Goal: Task Accomplishment & Management: Manage account settings

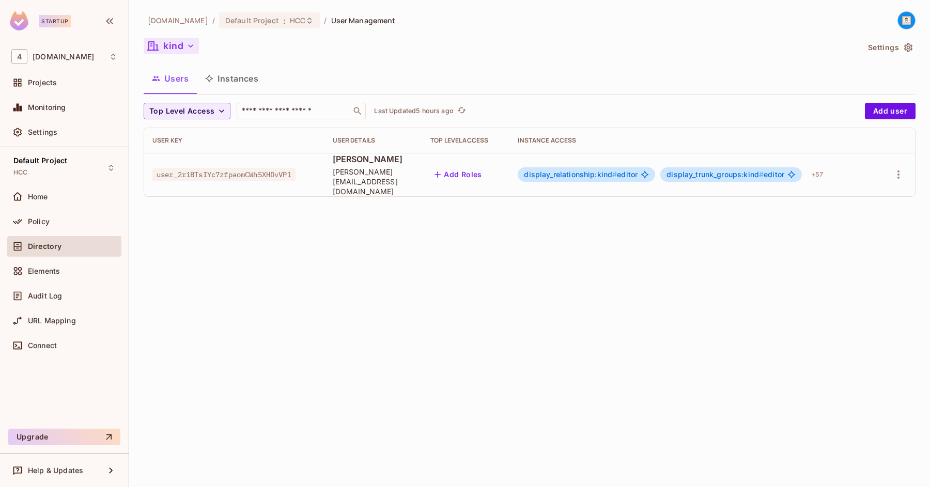
click at [190, 45] on icon "button" at bounding box center [190, 46] width 10 height 10
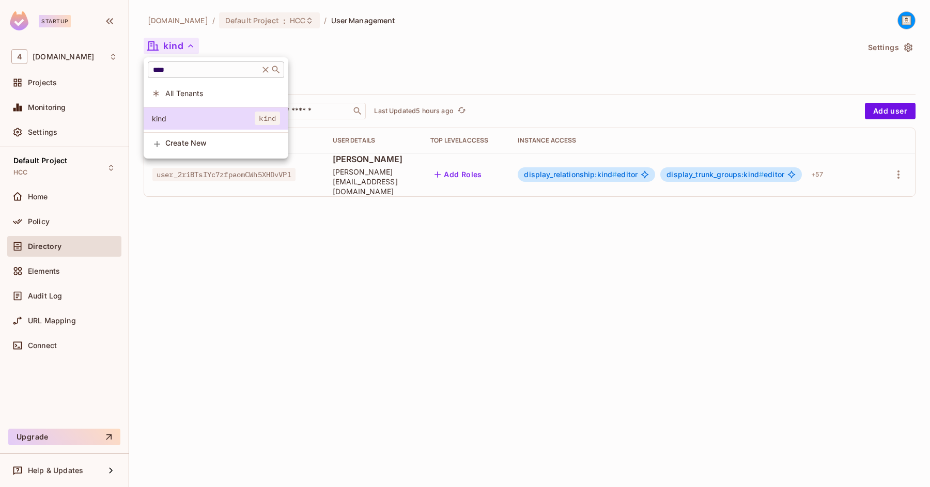
click at [189, 64] on div "**** ​" at bounding box center [216, 69] width 136 height 17
click at [189, 65] on div "**** ​" at bounding box center [216, 69] width 136 height 17
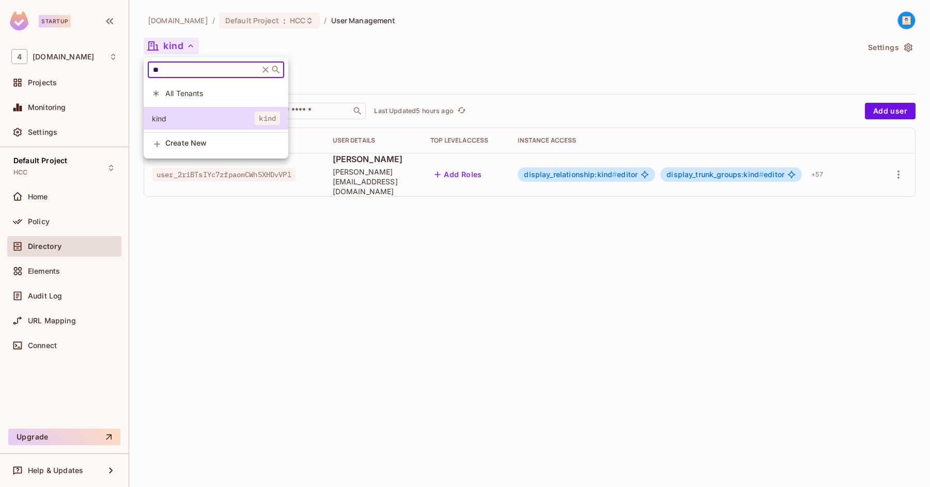
type input "*"
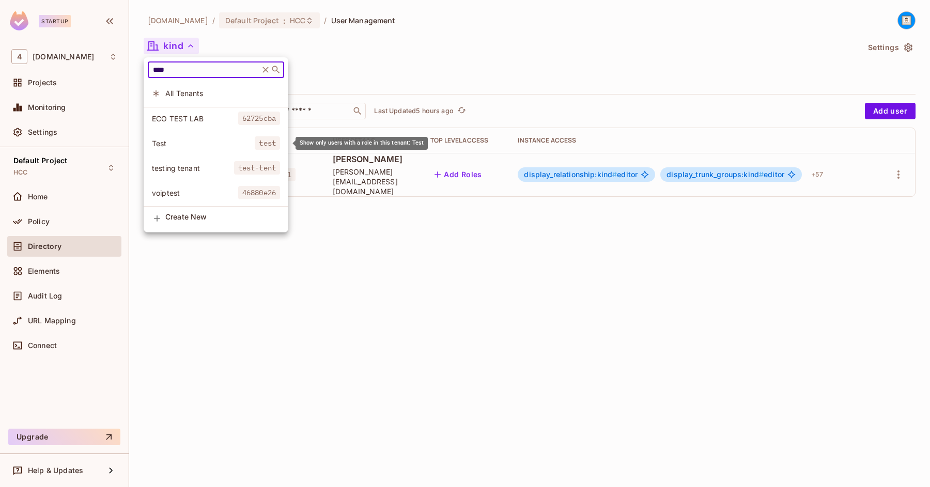
type input "****"
click at [169, 140] on span "Test" at bounding box center [203, 143] width 103 height 10
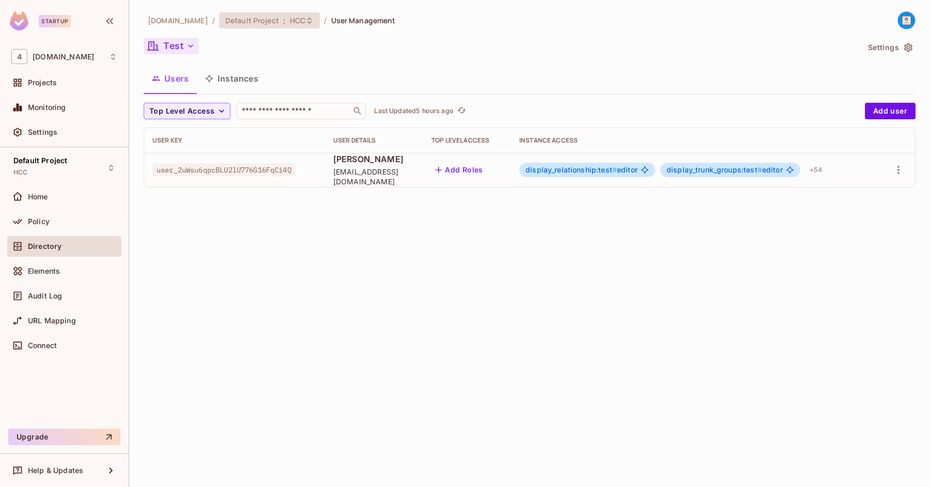
click at [305, 20] on icon at bounding box center [309, 21] width 8 height 8
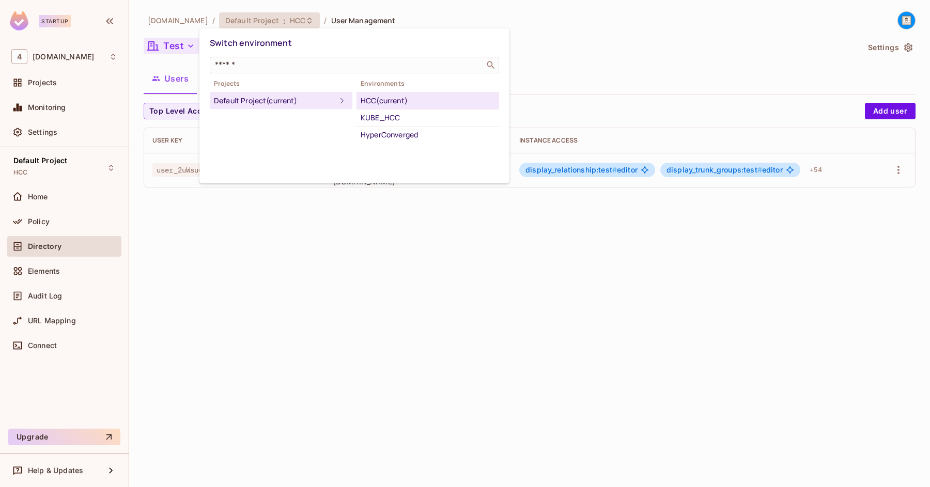
click at [384, 101] on div "HCC (current)" at bounding box center [427, 101] width 134 height 12
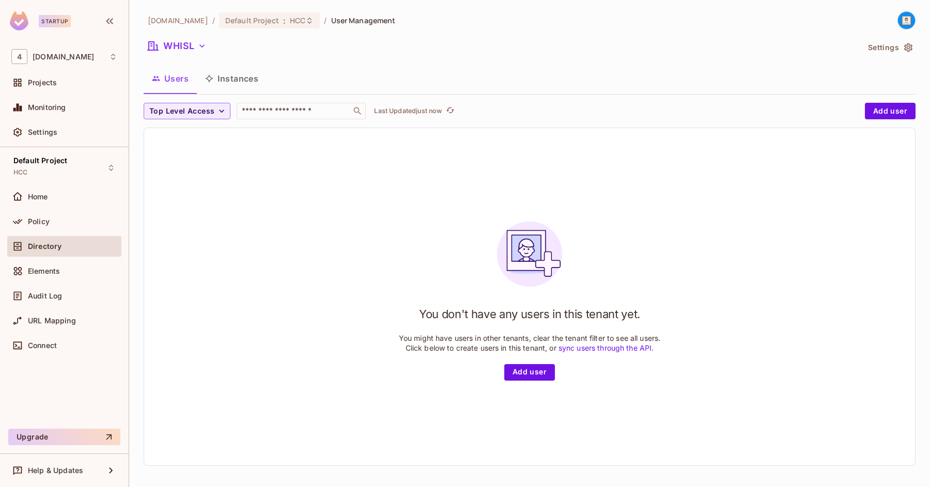
click at [907, 50] on icon "button" at bounding box center [908, 47] width 8 height 9
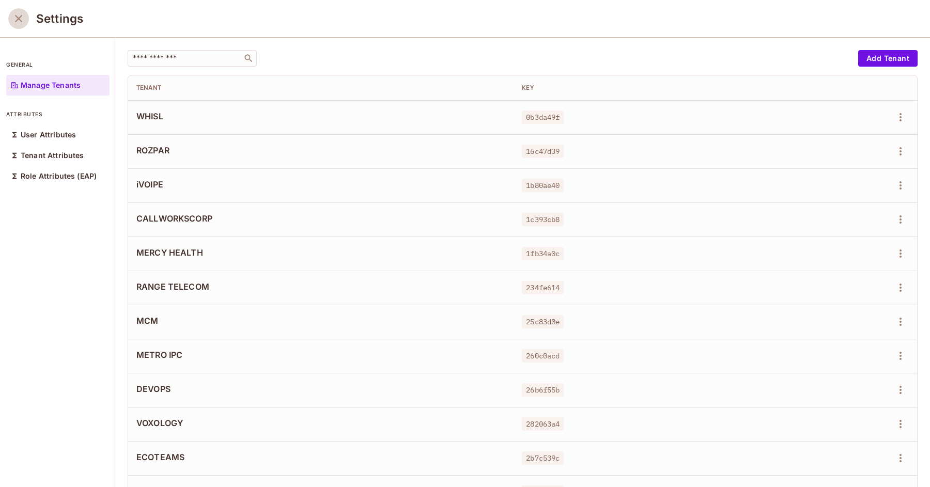
click at [18, 20] on icon "close" at bounding box center [18, 18] width 7 height 7
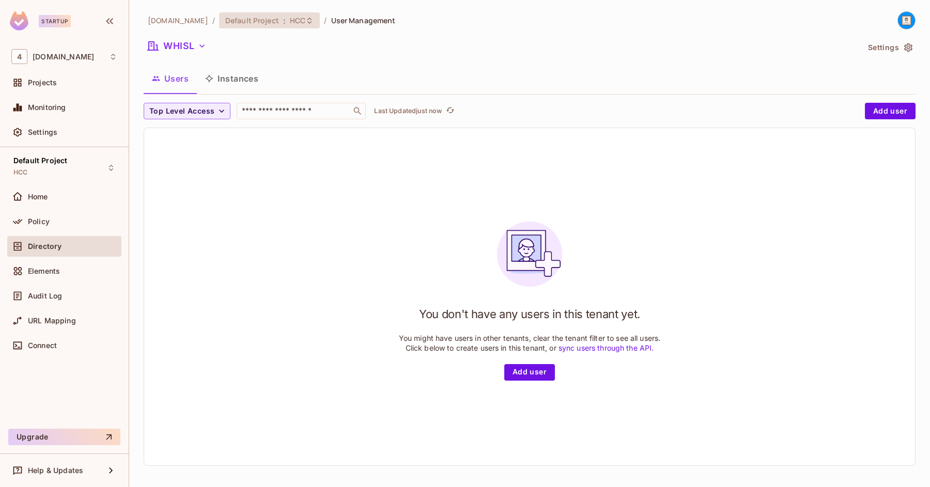
click at [273, 26] on div "Default Project : HCC" at bounding box center [269, 20] width 101 height 16
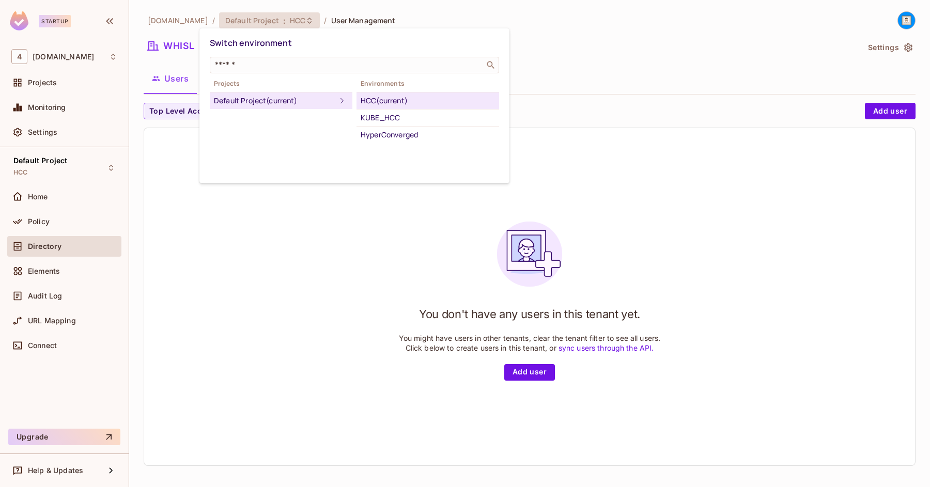
click at [44, 355] on div at bounding box center [465, 243] width 930 height 487
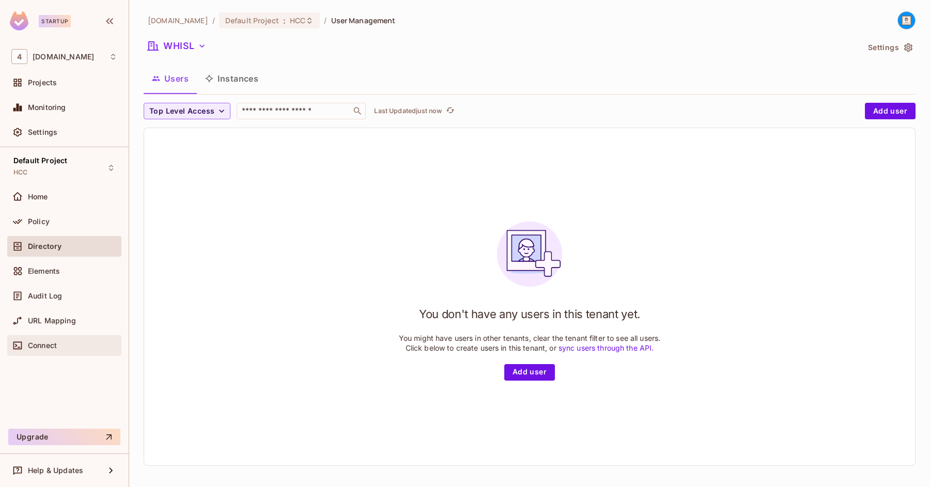
click at [44, 342] on span "Connect" at bounding box center [42, 345] width 29 height 8
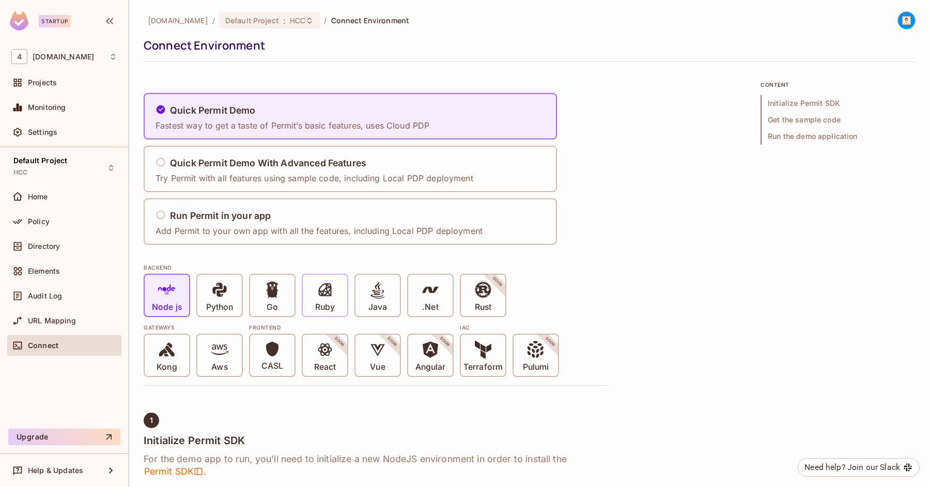
click at [317, 292] on icon at bounding box center [325, 290] width 18 height 18
click at [257, 220] on h5 "Run Permit in your app" at bounding box center [220, 216] width 101 height 10
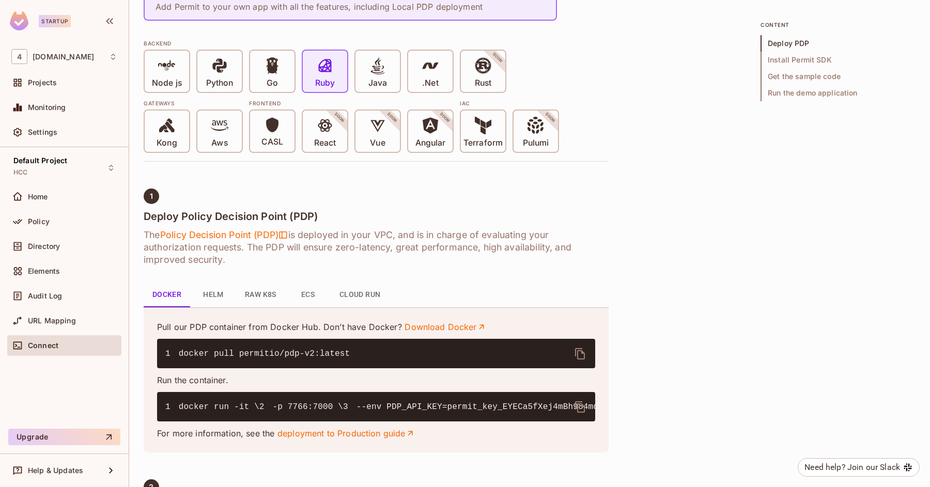
click at [215, 293] on button "Helm" at bounding box center [213, 294] width 46 height 25
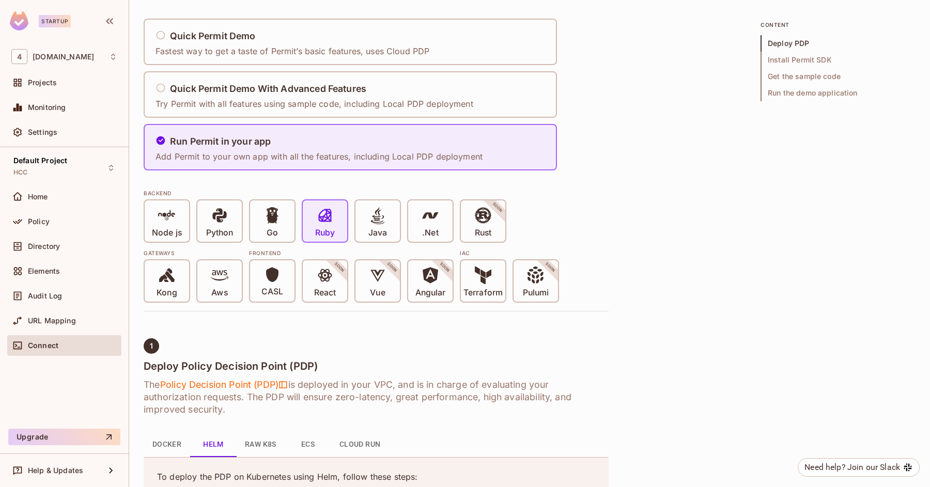
scroll to position [63, 0]
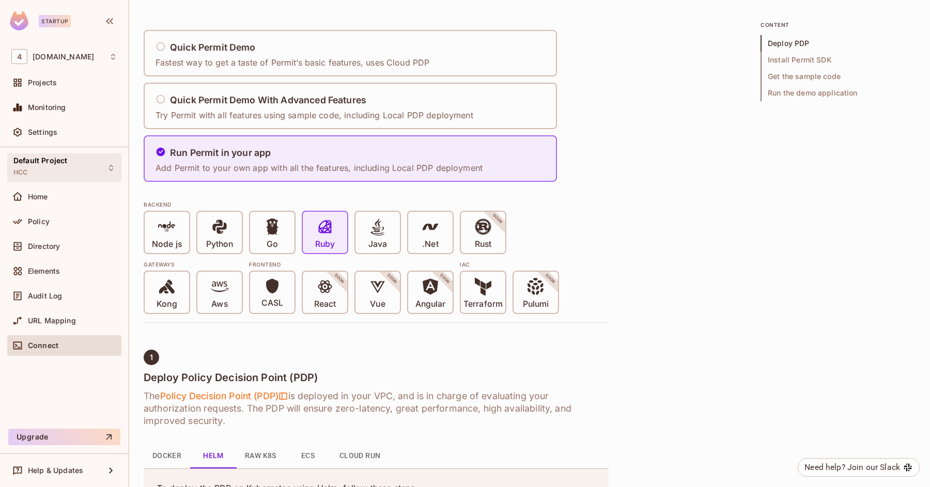
click at [56, 174] on div "Default Project HCC" at bounding box center [40, 167] width 54 height 22
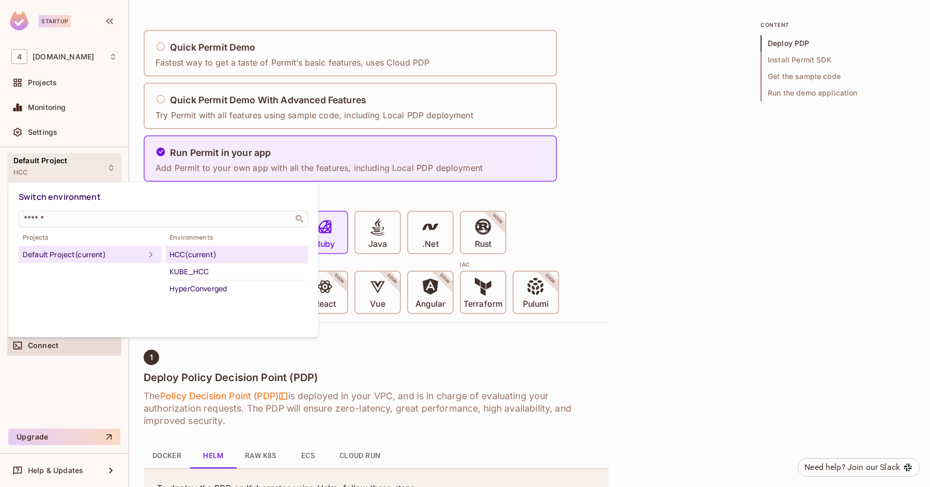
click at [54, 85] on div at bounding box center [465, 243] width 930 height 487
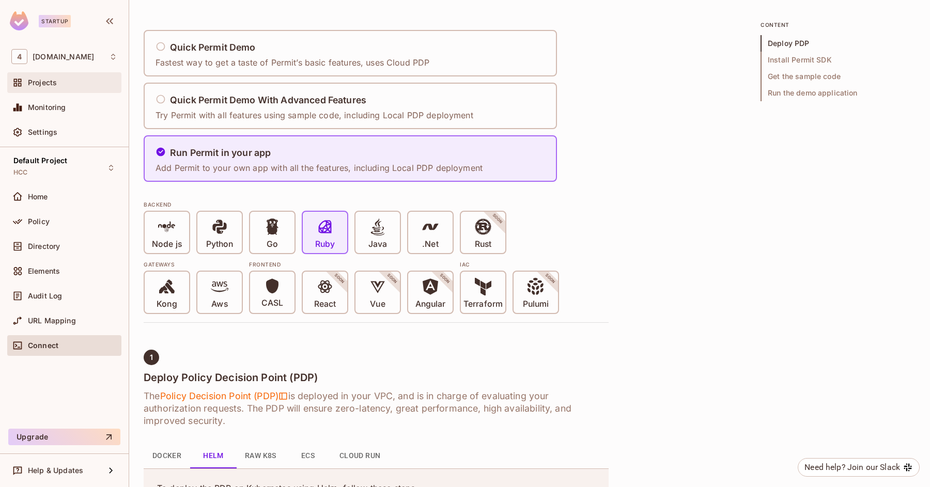
click at [49, 84] on span "Projects" at bounding box center [42, 83] width 29 height 8
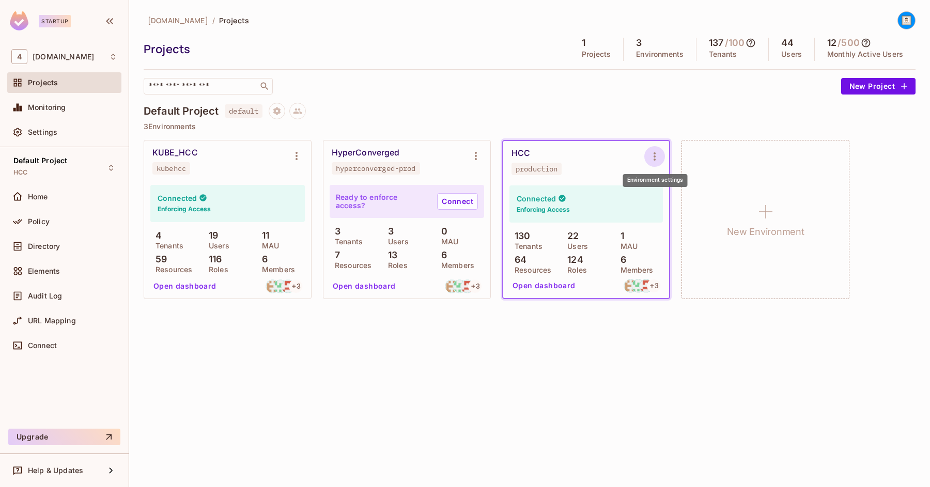
click at [662, 160] on button "Environment settings" at bounding box center [654, 156] width 21 height 21
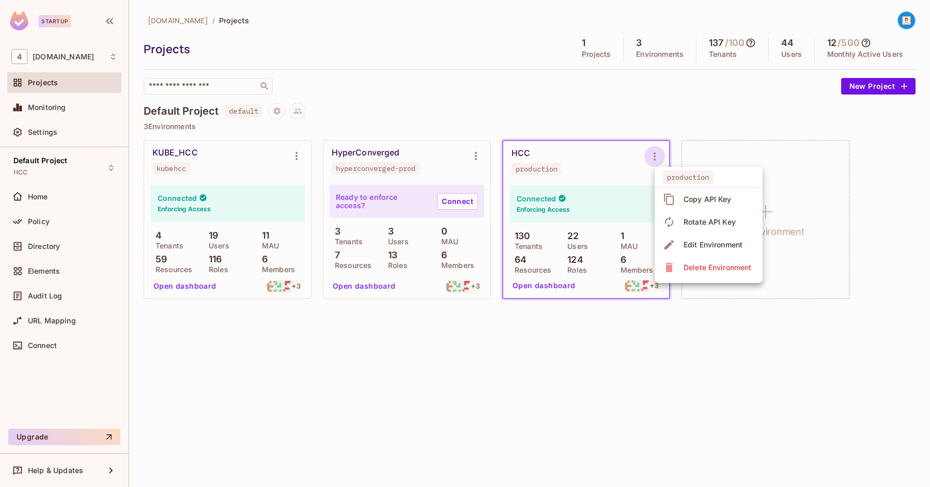
click at [694, 255] on li "Edit Environment" at bounding box center [708, 244] width 108 height 23
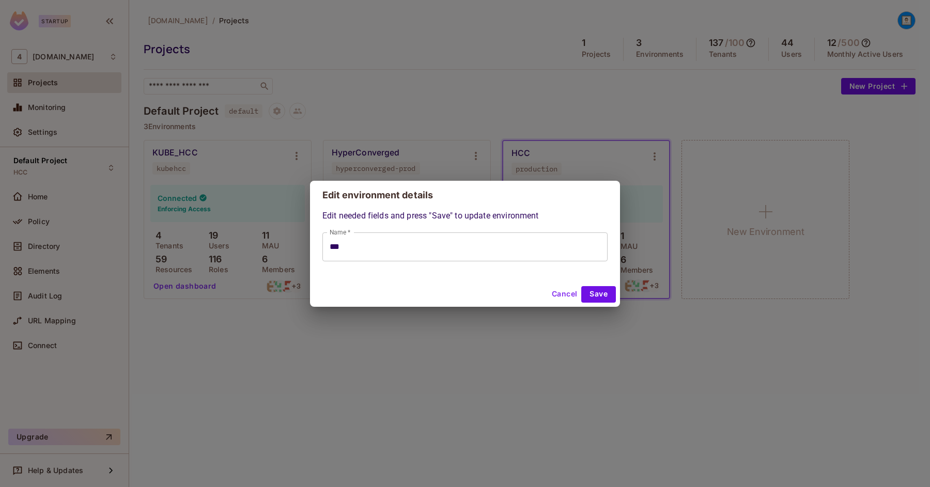
click at [559, 293] on button "Cancel" at bounding box center [564, 294] width 34 height 17
type input "***"
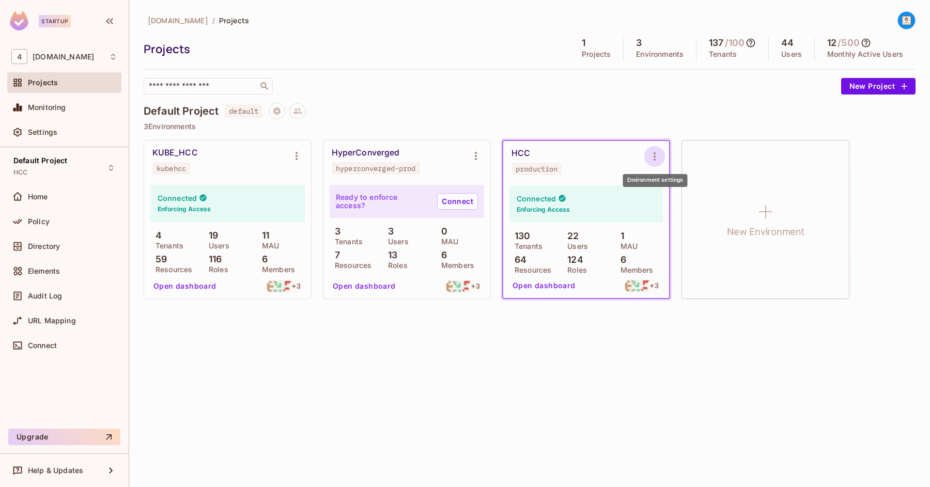
click at [650, 162] on icon "Environment settings" at bounding box center [654, 156] width 12 height 12
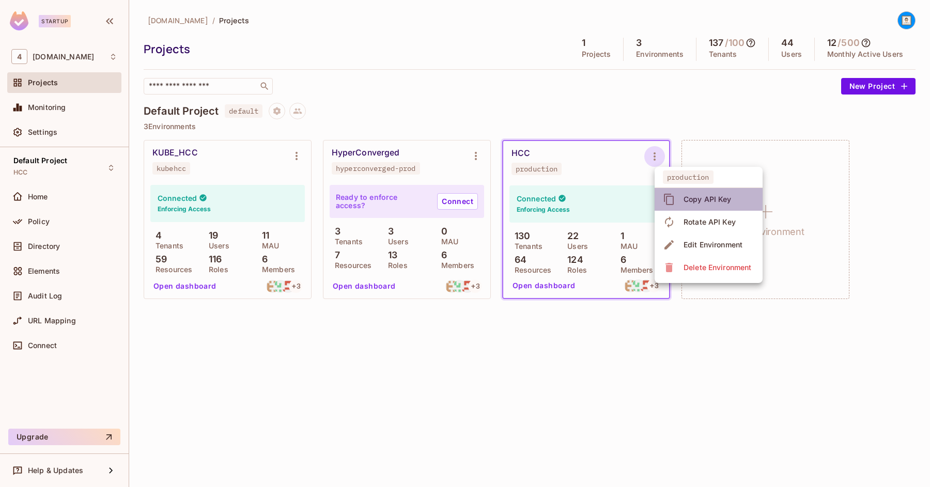
click at [689, 201] on div "Copy API Key" at bounding box center [707, 199] width 48 height 10
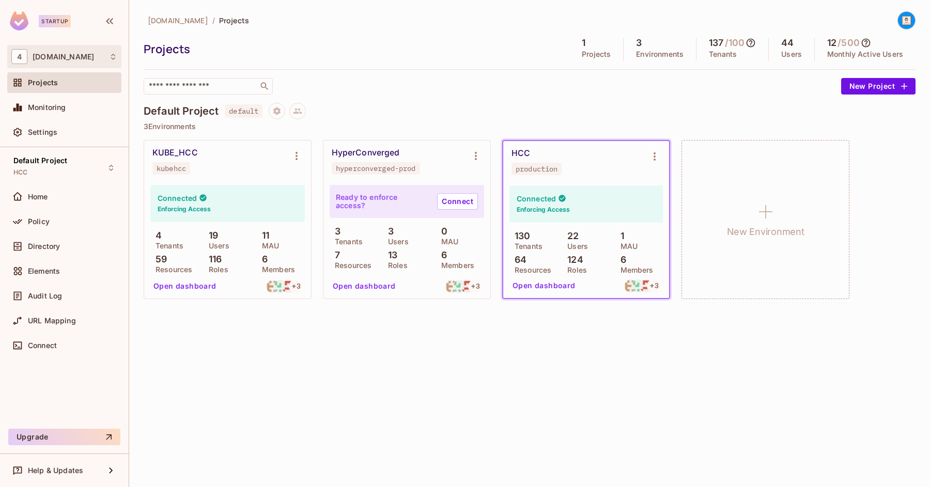
click at [112, 57] on icon at bounding box center [113, 57] width 8 height 8
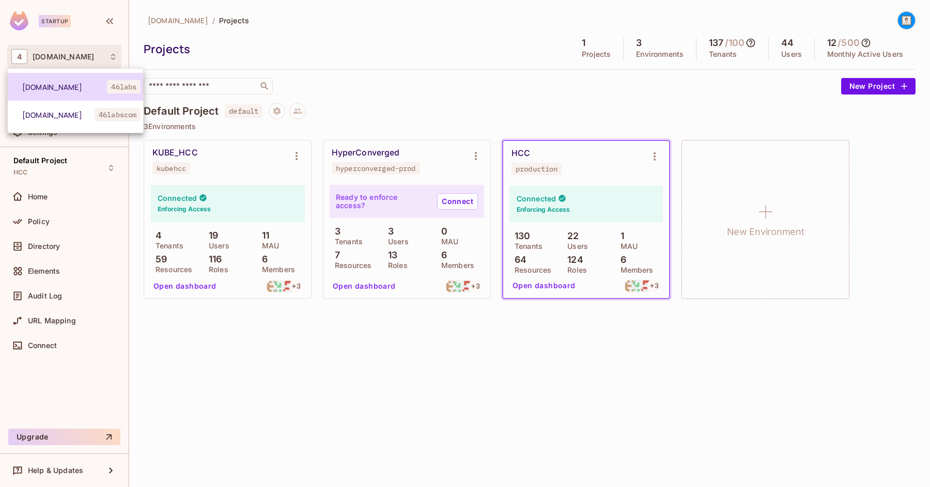
click at [42, 89] on span "[DOMAIN_NAME]" at bounding box center [64, 87] width 85 height 10
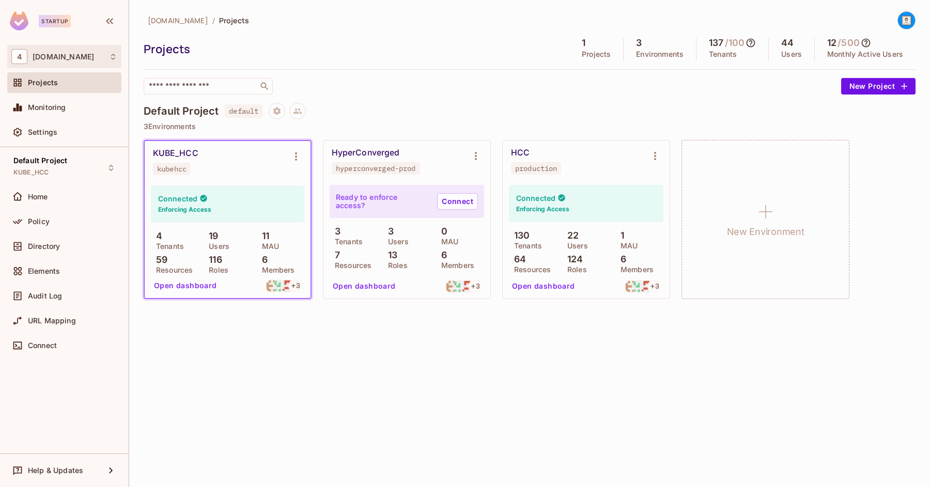
click at [19, 56] on span "4" at bounding box center [19, 56] width 16 height 15
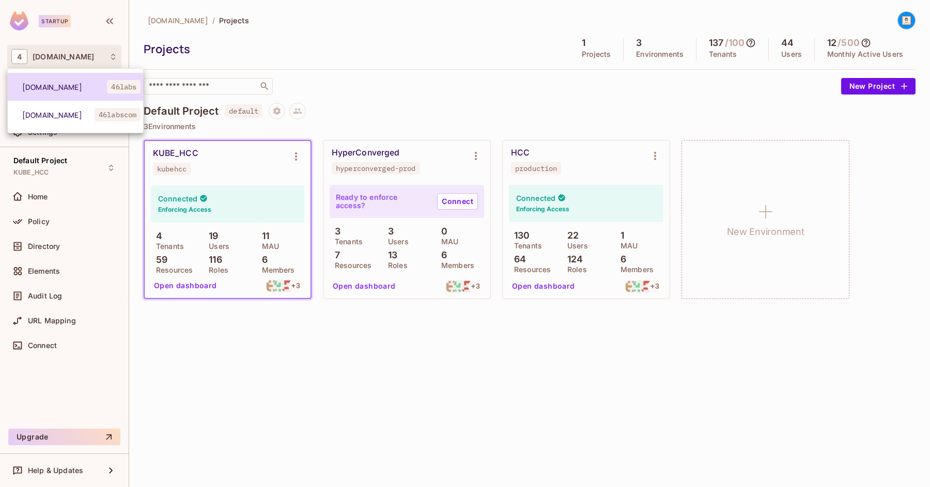
click at [27, 88] on span "[DOMAIN_NAME]" at bounding box center [64, 87] width 85 height 10
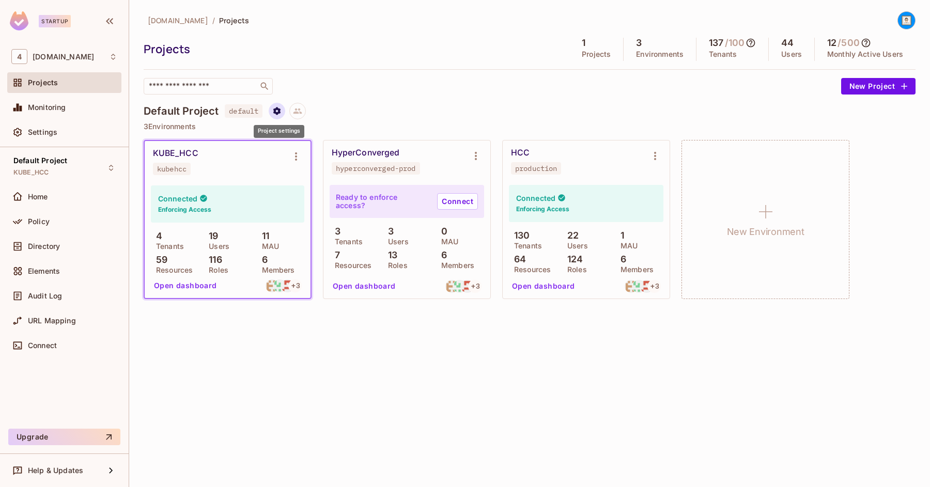
click at [279, 113] on icon "Project settings" at bounding box center [276, 111] width 7 height 8
click at [309, 79] on div at bounding box center [465, 243] width 930 height 487
click at [300, 113] on icon at bounding box center [297, 111] width 9 height 6
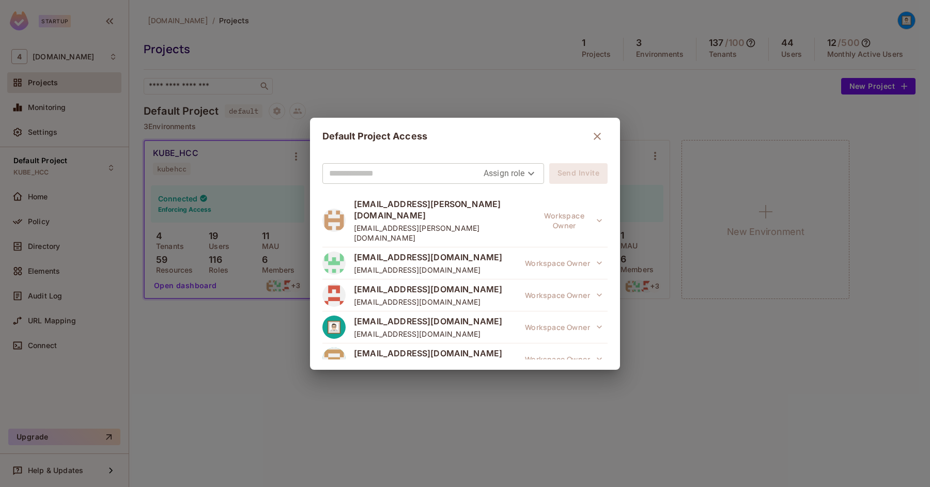
scroll to position [48, 0]
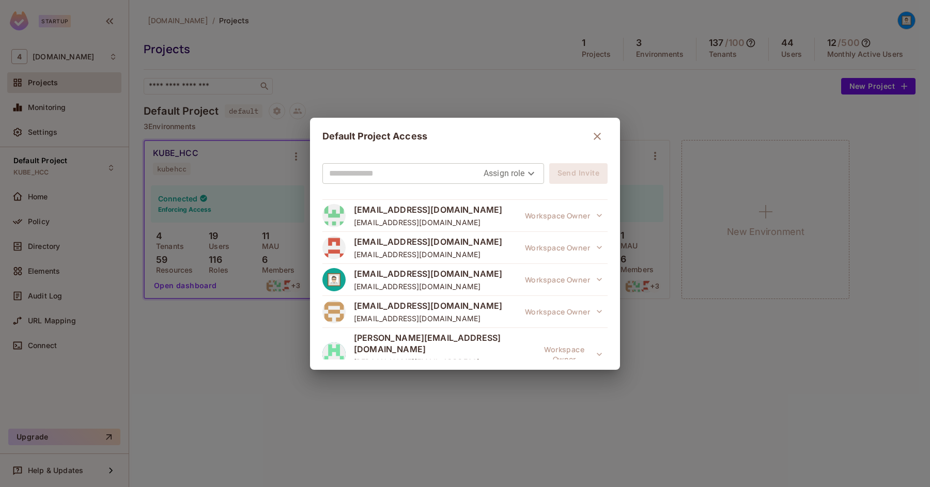
click at [594, 134] on icon "button" at bounding box center [596, 136] width 7 height 7
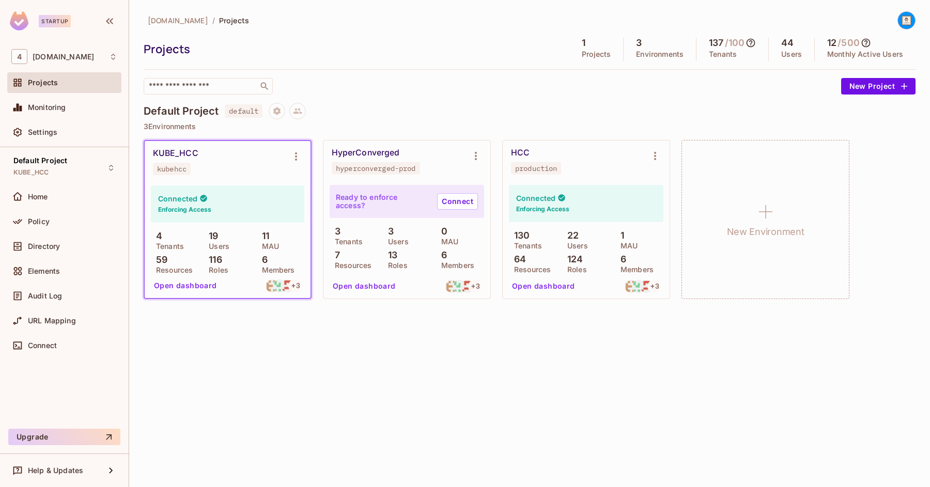
click at [556, 287] on button "Open dashboard" at bounding box center [543, 286] width 71 height 17
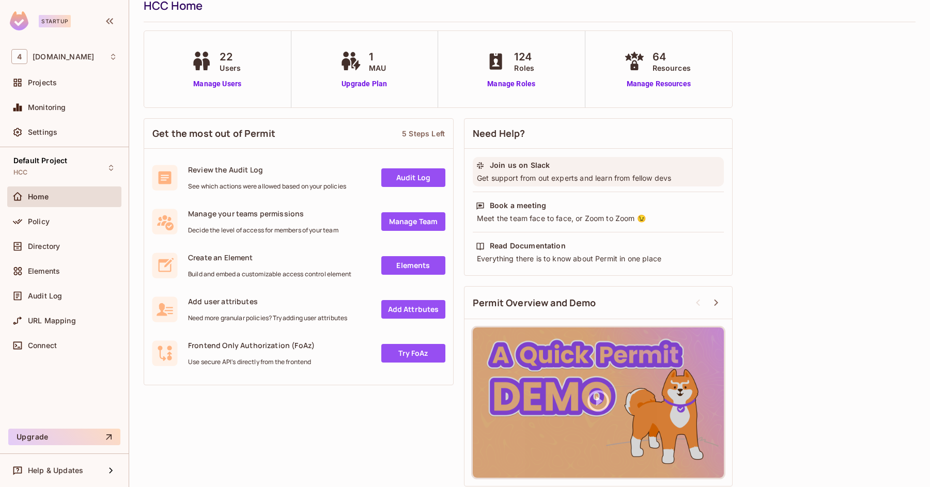
scroll to position [45, 0]
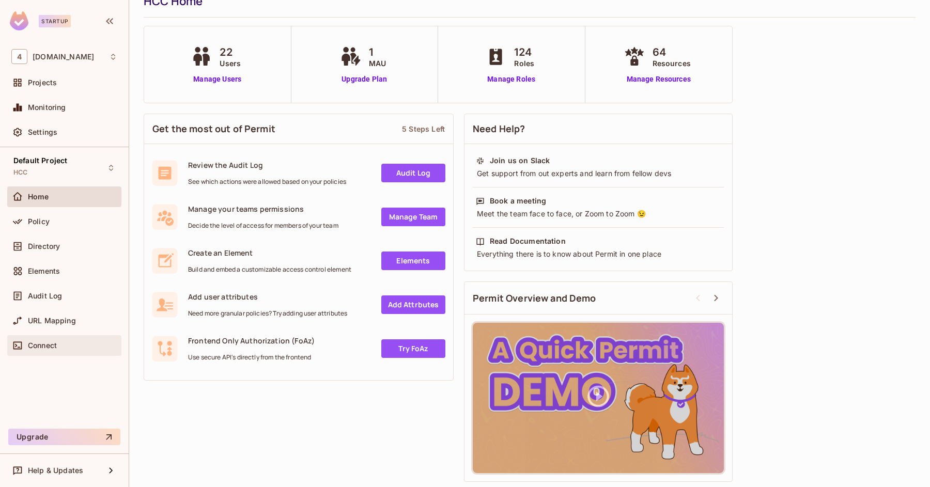
click at [74, 355] on div "Connect" at bounding box center [64, 345] width 114 height 21
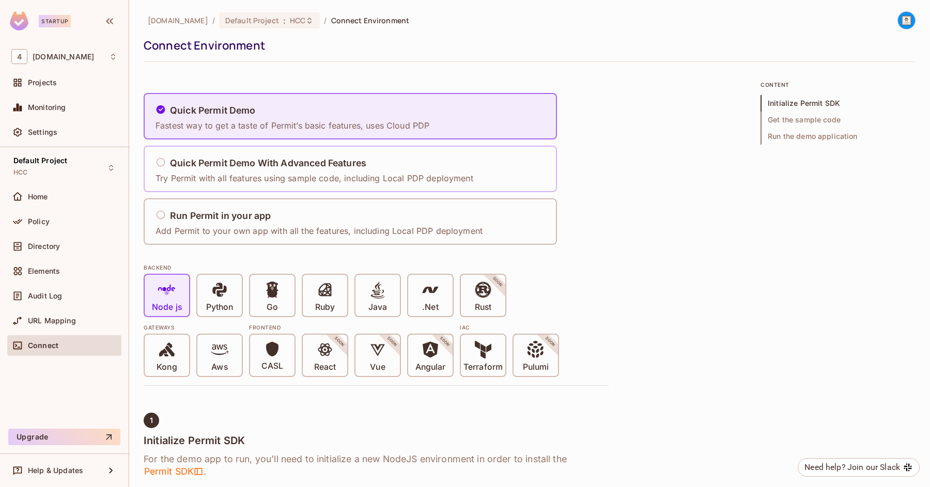
click at [384, 177] on p "Try Permit with all features using sample code, including Local PDP deployment" at bounding box center [314, 177] width 318 height 11
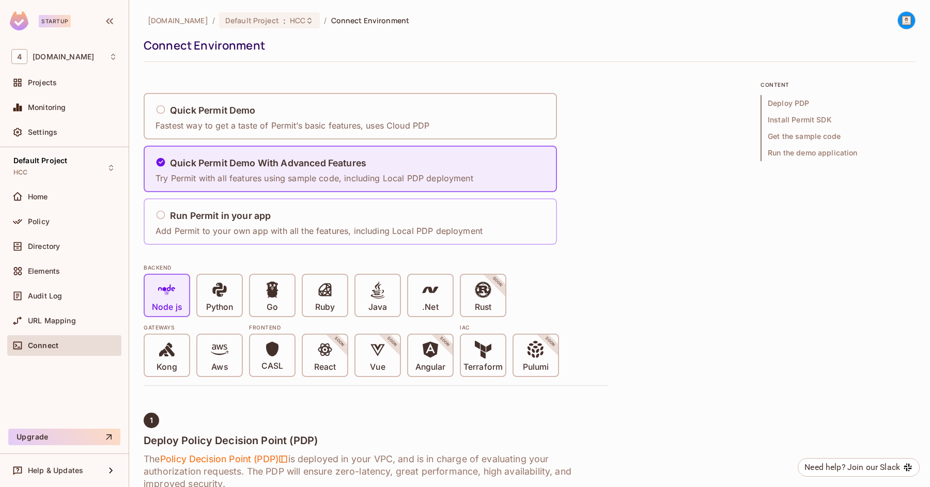
scroll to position [14, 0]
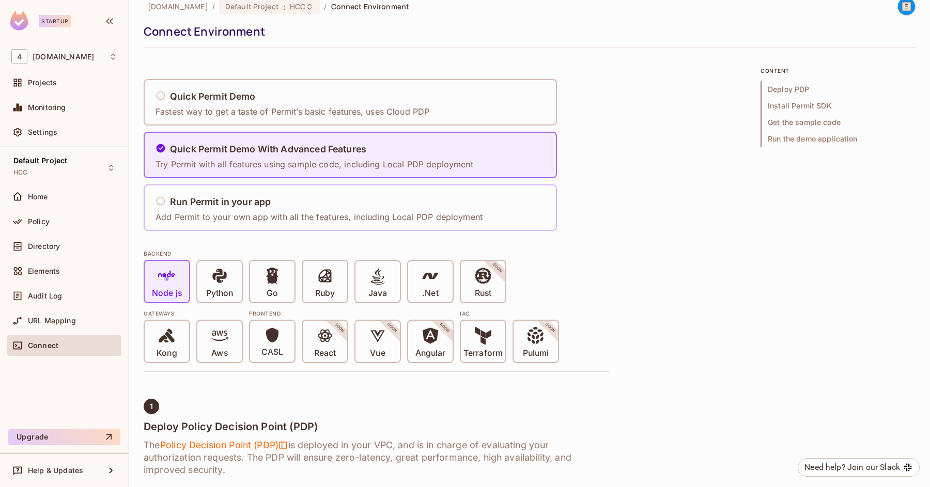
click at [374, 215] on p "Add Permit to your own app with all the features, including Local PDP deployment" at bounding box center [318, 216] width 327 height 11
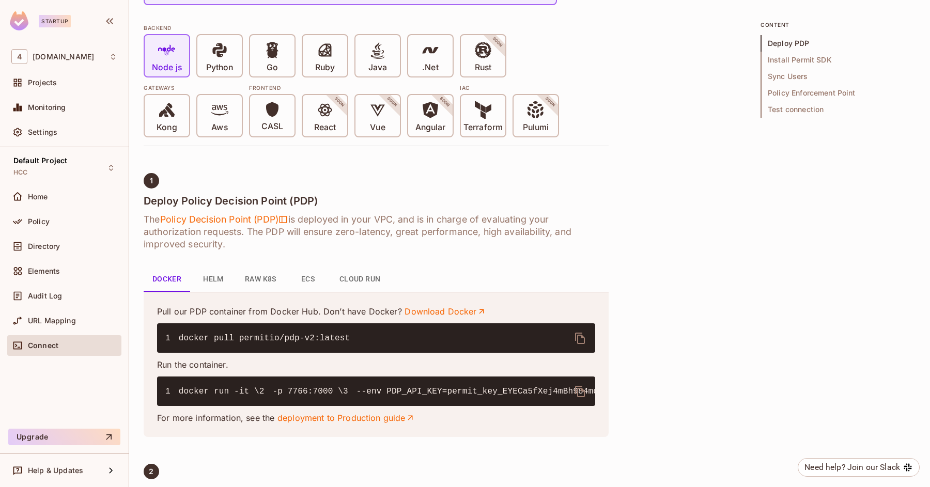
scroll to position [276, 0]
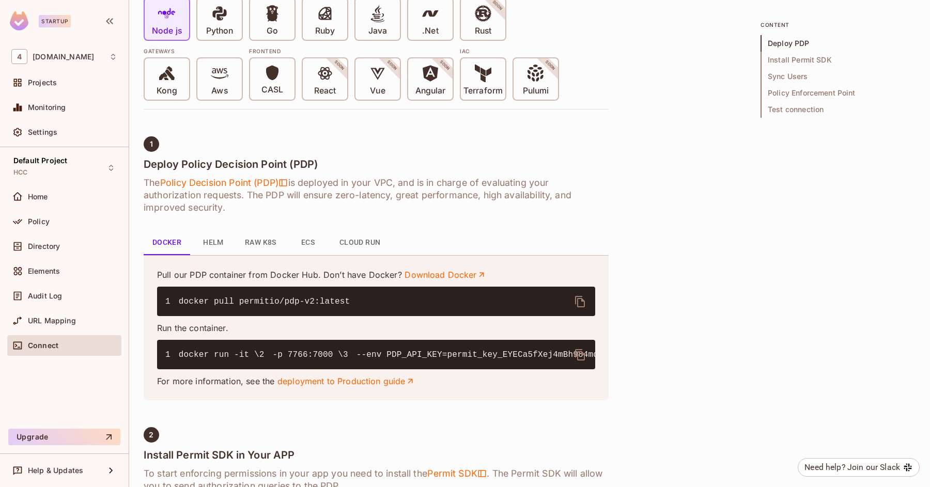
click at [343, 245] on button "Cloud Run" at bounding box center [360, 242] width 58 height 25
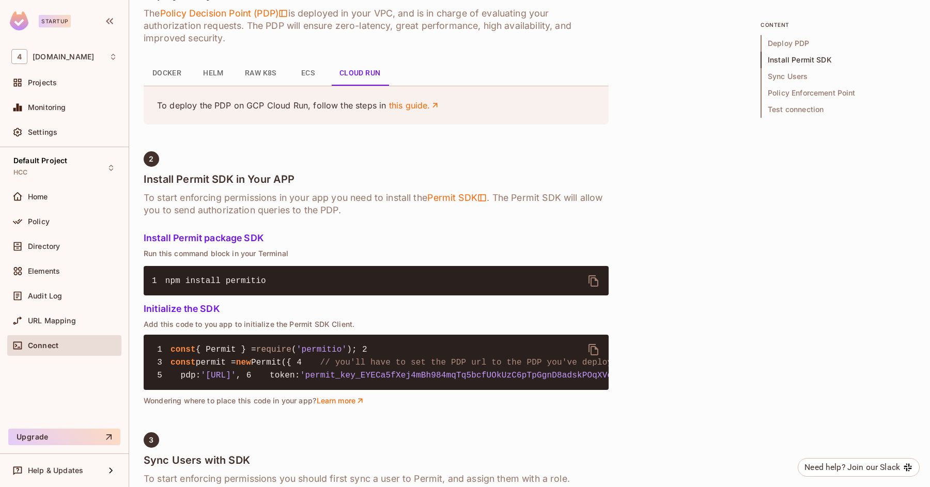
scroll to position [441, 0]
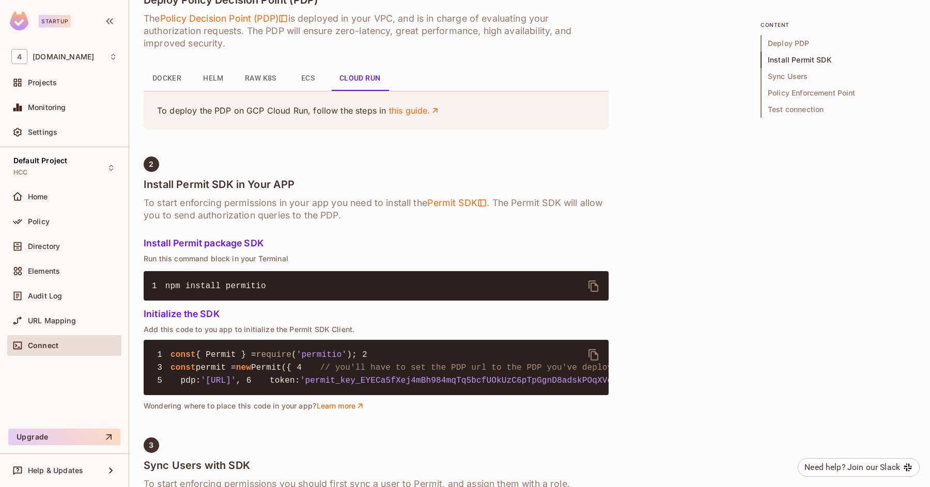
click at [305, 84] on button "ECS" at bounding box center [308, 78] width 46 height 25
click at [260, 78] on button "Raw K8s" at bounding box center [261, 78] width 48 height 25
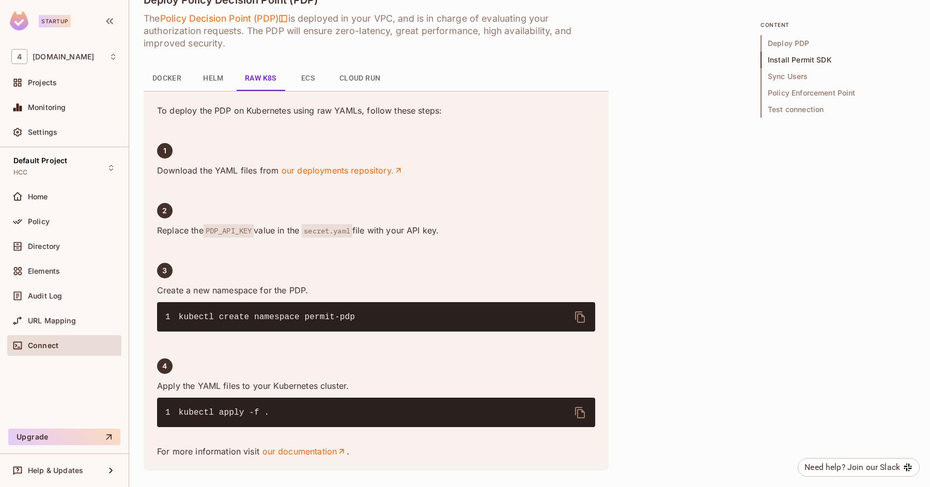
click at [218, 80] on button "Helm" at bounding box center [213, 78] width 46 height 25
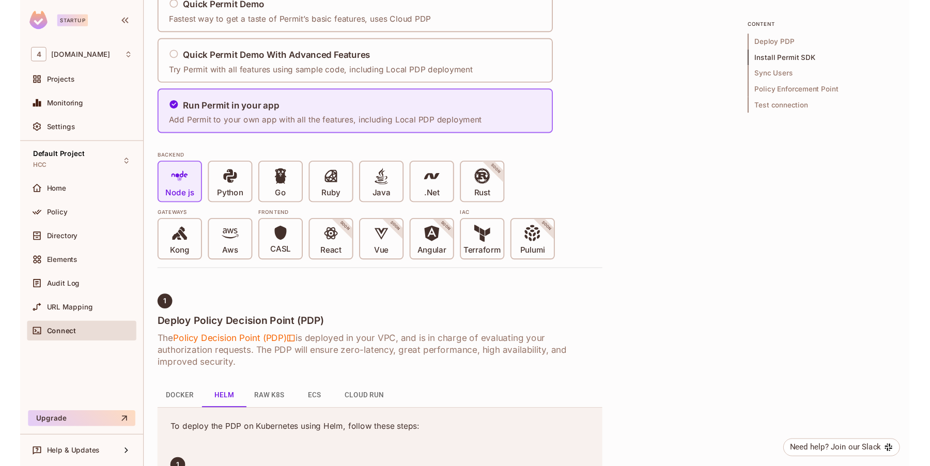
scroll to position [0, 0]
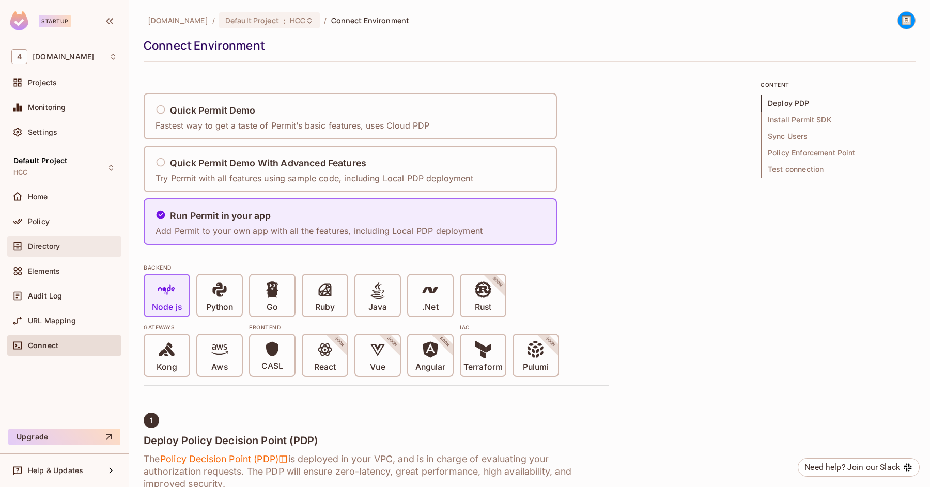
click at [46, 245] on span "Directory" at bounding box center [44, 246] width 32 height 8
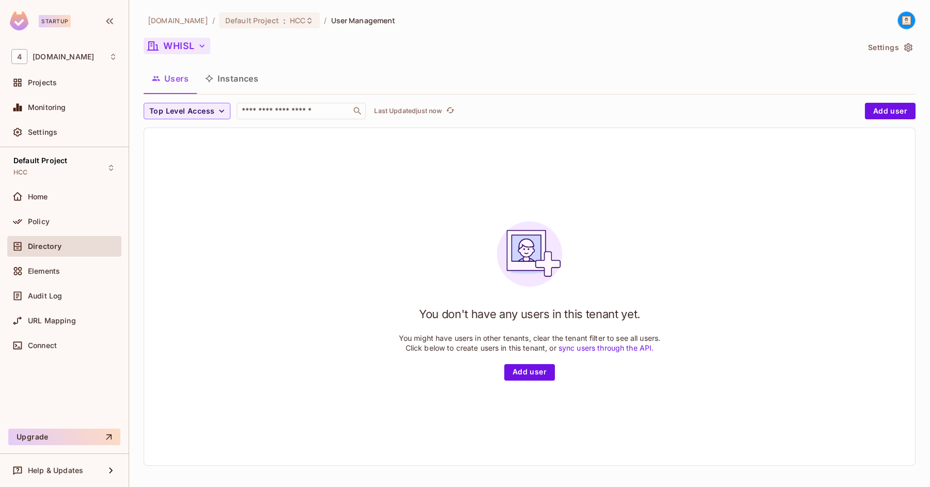
click at [194, 54] on button "WHISL" at bounding box center [177, 46] width 67 height 17
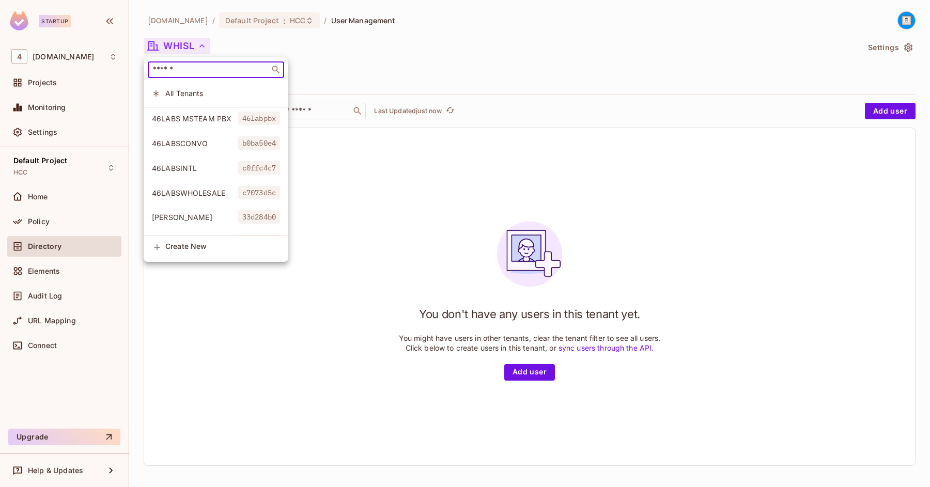
click at [187, 71] on input "text" at bounding box center [209, 70] width 116 height 10
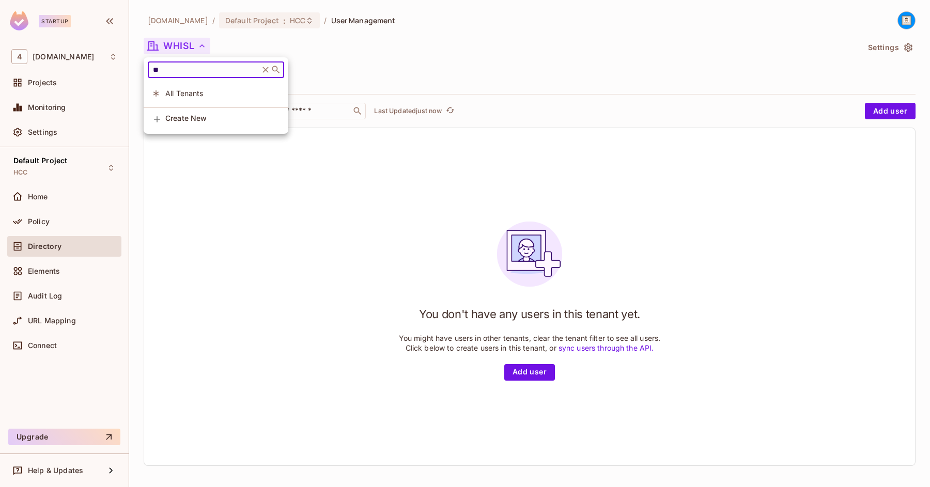
type input "*"
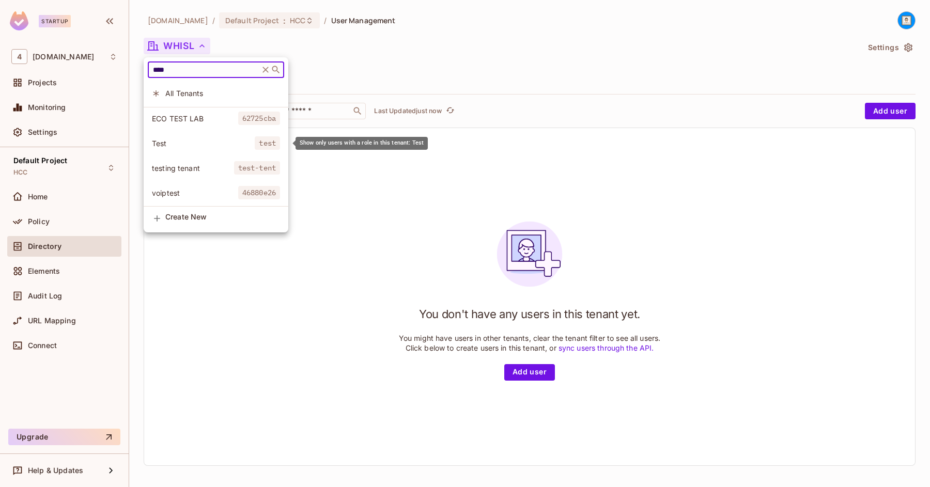
type input "****"
click at [178, 142] on span "Test" at bounding box center [203, 143] width 103 height 10
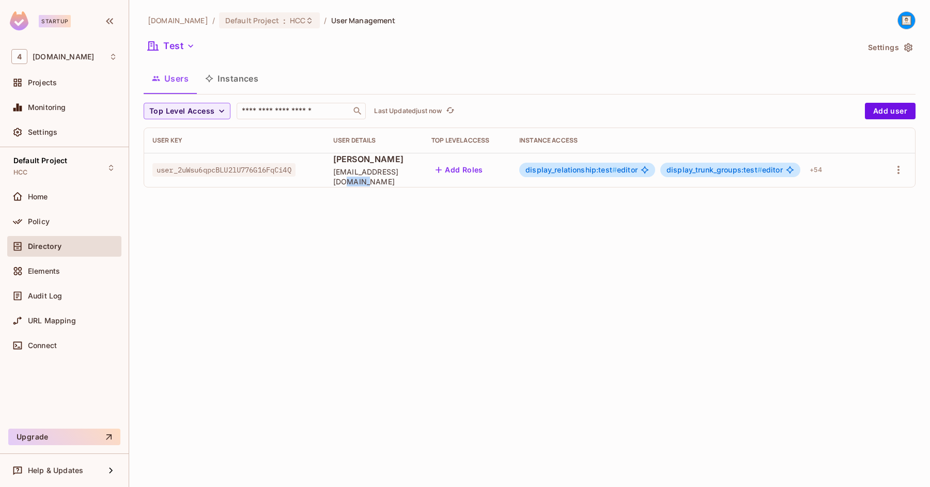
drag, startPoint x: 326, startPoint y: 182, endPoint x: 407, endPoint y: 181, distance: 80.6
click at [407, 181] on td "[PERSON_NAME] [PERSON_NAME][EMAIL_ADDRESS][PERSON_NAME][DOMAIN_NAME]" at bounding box center [374, 170] width 98 height 34
click at [364, 175] on span "[EMAIL_ADDRESS][DOMAIN_NAME]" at bounding box center [374, 177] width 82 height 20
click at [245, 165] on span "user_2uWsu6qpcBLU2lU776G16FqCi4Q" at bounding box center [223, 169] width 143 height 13
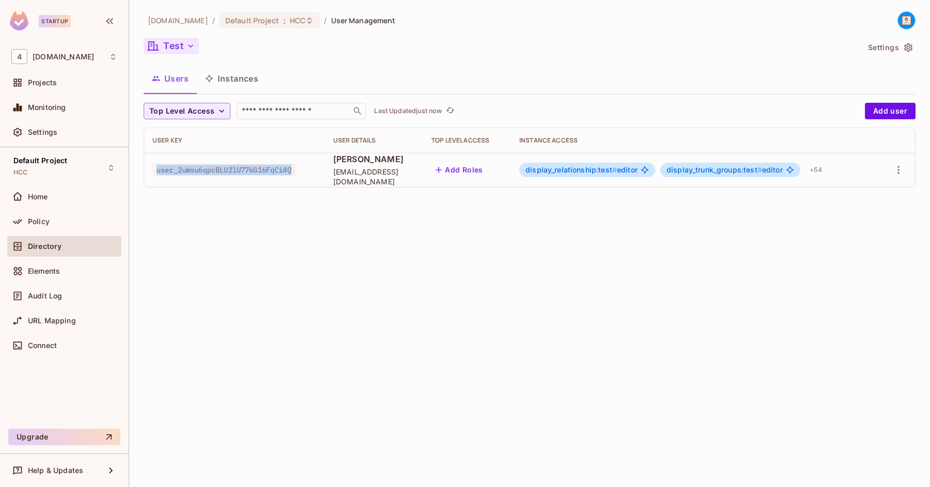
click at [194, 44] on icon "button" at bounding box center [190, 46] width 10 height 10
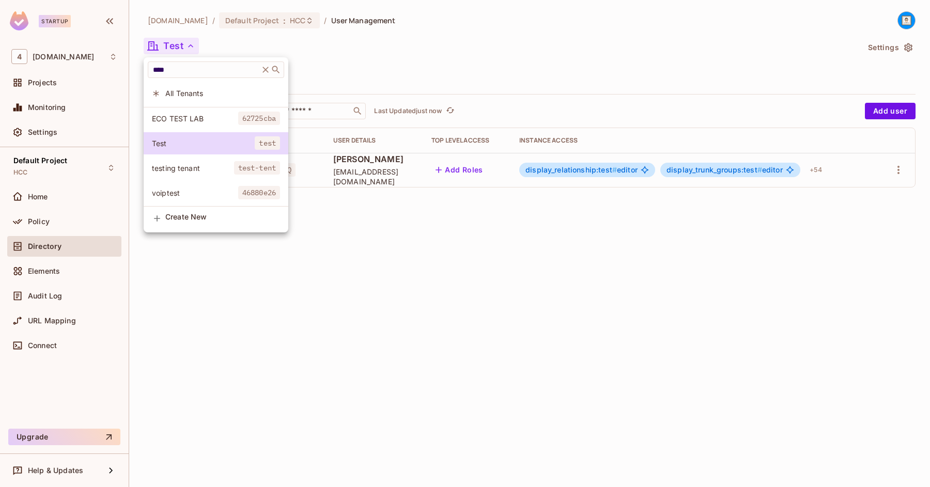
click at [334, 270] on div at bounding box center [465, 243] width 930 height 487
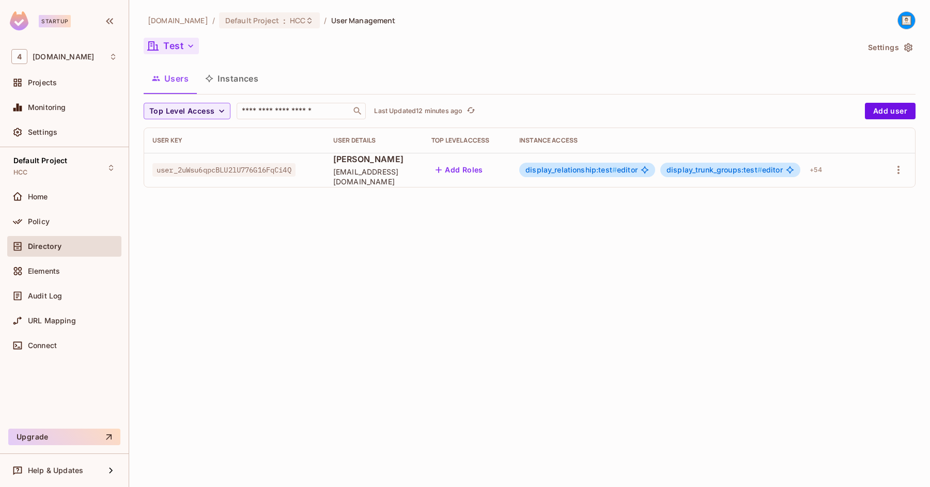
click at [194, 52] on button "Test" at bounding box center [171, 46] width 55 height 17
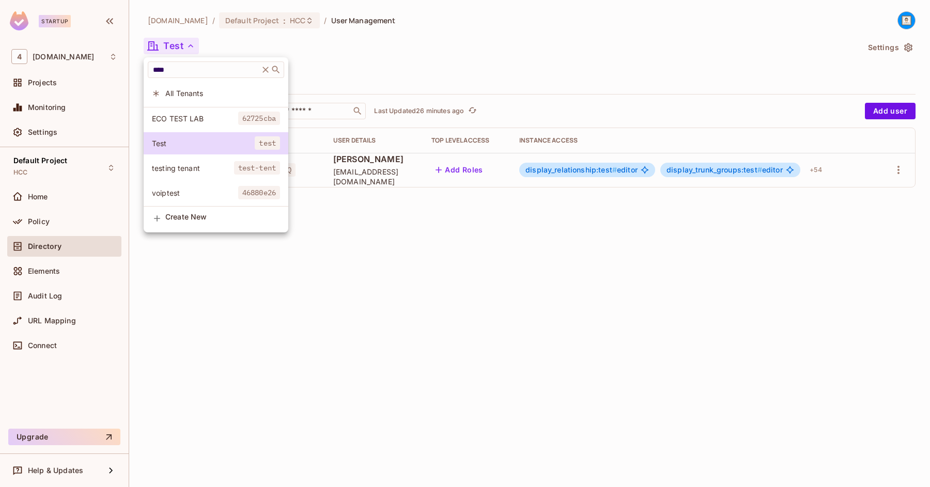
click at [395, 43] on div at bounding box center [465, 243] width 930 height 487
